Goal: Unclear

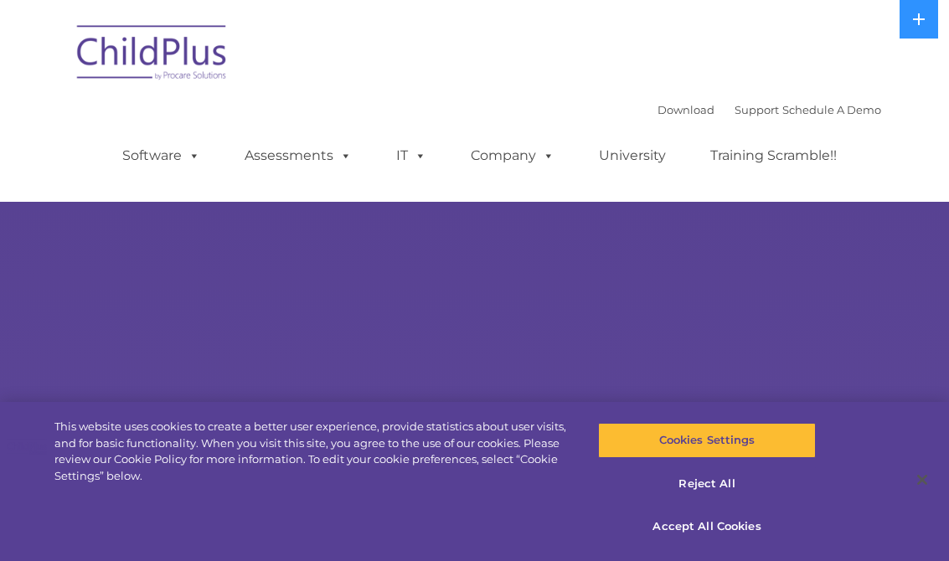
select select "MEDIUM"
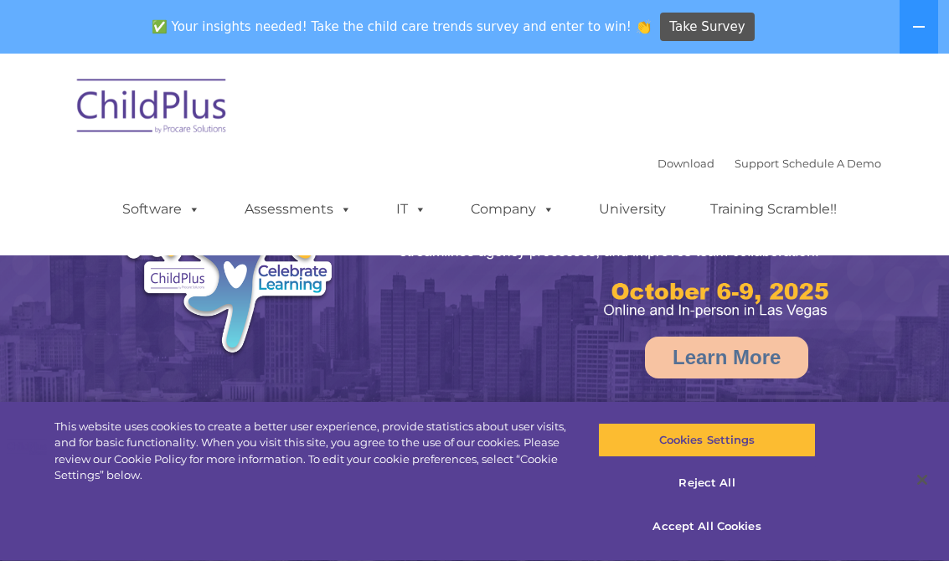
select select "MEDIUM"
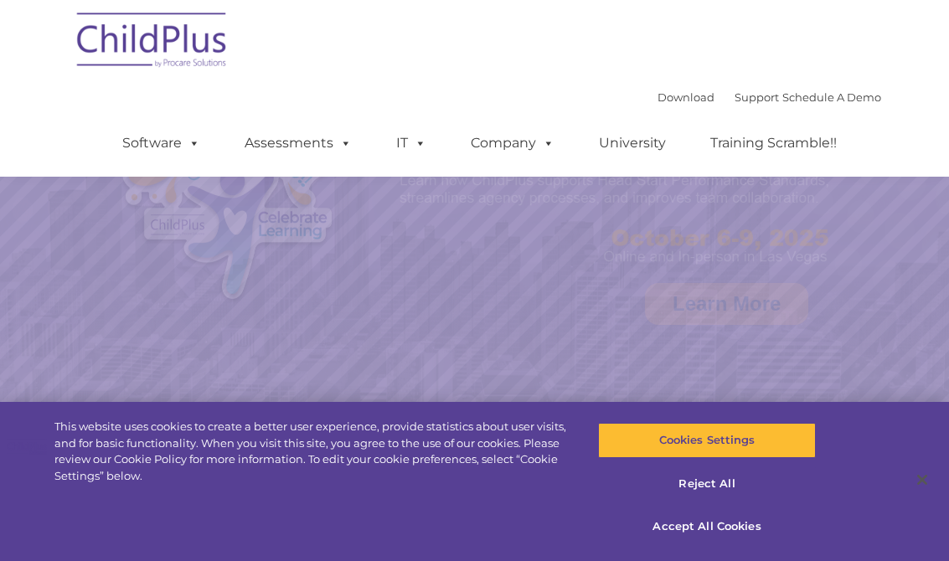
scroll to position [62, 0]
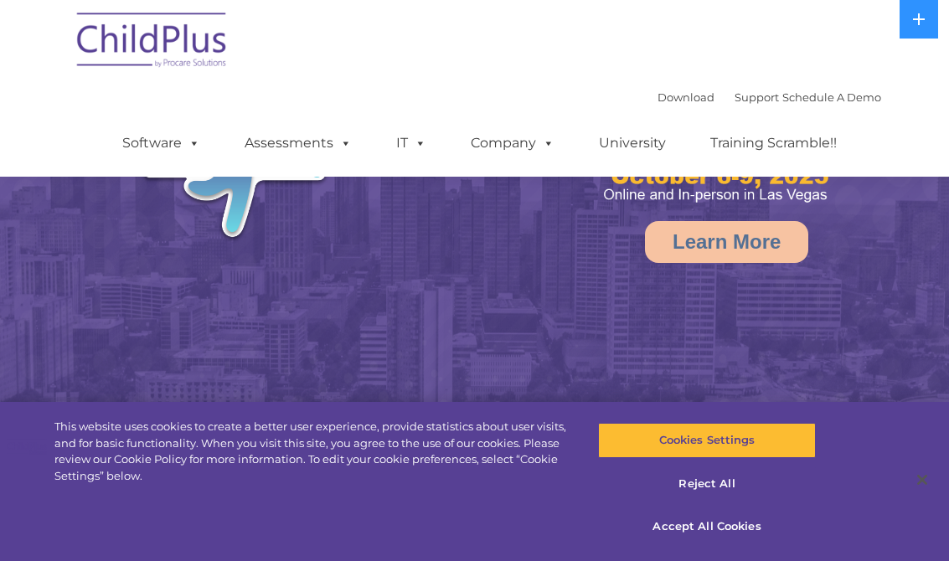
select select "MEDIUM"
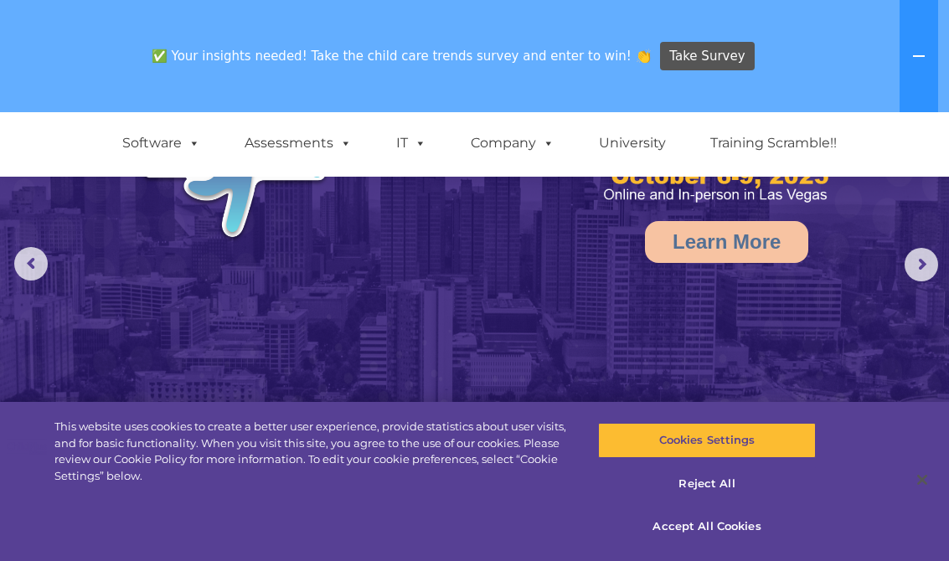
scroll to position [0, 0]
